Goal: Task Accomplishment & Management: Manage account settings

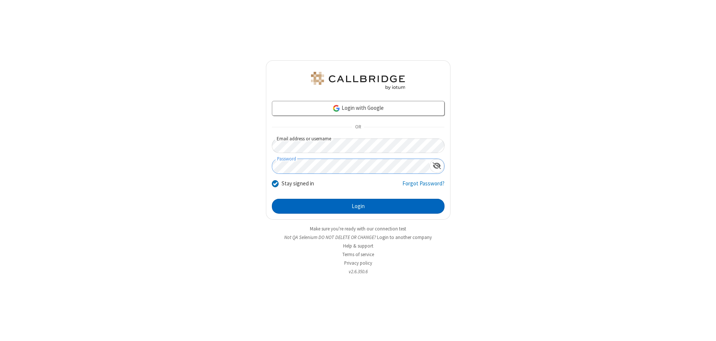
click at [358, 207] on button "Login" at bounding box center [358, 206] width 173 height 15
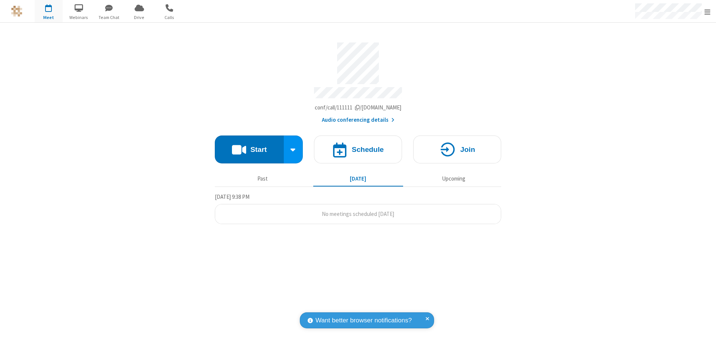
click at [707, 12] on span "Open menu" at bounding box center [707, 11] width 6 height 7
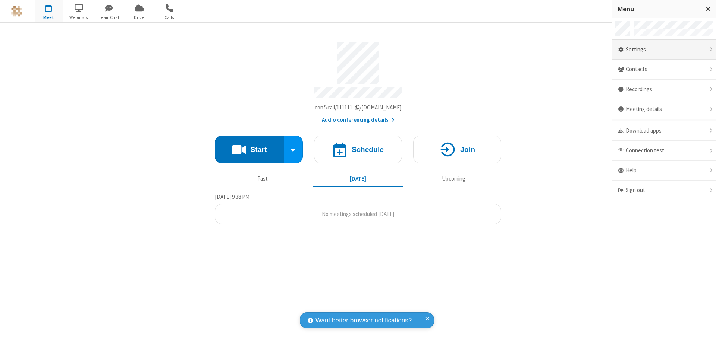
click at [663, 50] on div "Settings" at bounding box center [664, 50] width 104 height 20
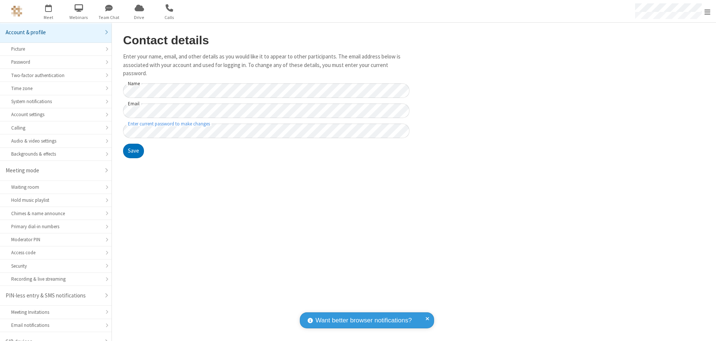
scroll to position [10, 0]
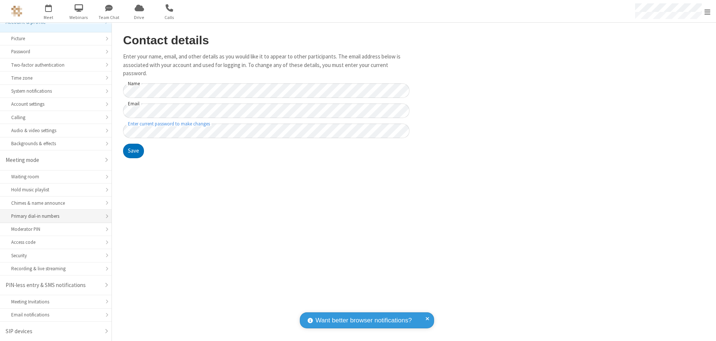
click at [53, 217] on div "Primary dial-in numbers" at bounding box center [55, 216] width 89 height 7
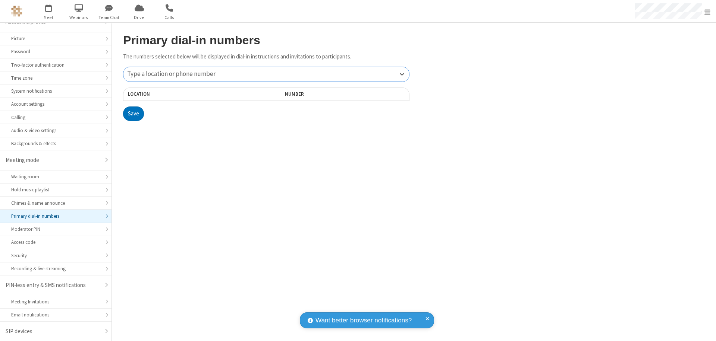
click at [266, 74] on div "Type a location or phone number" at bounding box center [266, 74] width 286 height 15
type input "[PHONE_NUMBER]"
